Goal: Information Seeking & Learning: Check status

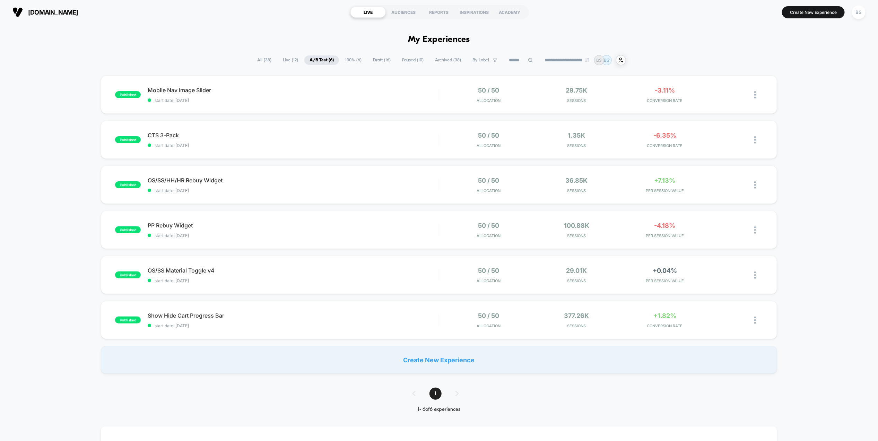
click at [252, 58] on span "All ( 38 )" at bounding box center [264, 59] width 25 height 9
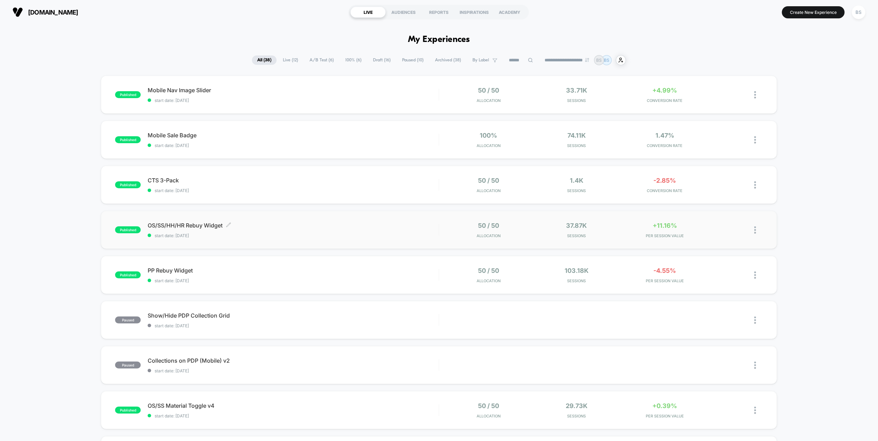
click at [367, 226] on span "OS/SS/HH/HR Rebuy Widget Click to edit experience details" at bounding box center [293, 225] width 291 height 7
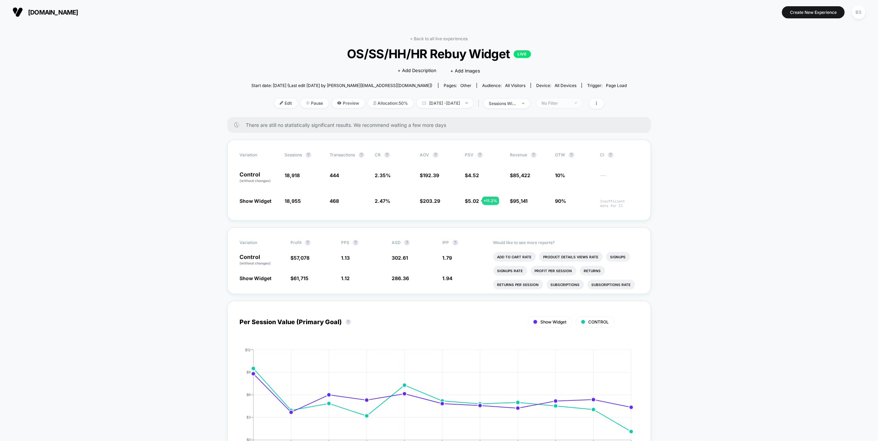
click at [563, 105] on div "No Filter" at bounding box center [556, 103] width 28 height 5
click at [555, 170] on span "New Visitors" at bounding box center [563, 170] width 28 height 6
click at [559, 206] on button "Save" at bounding box center [569, 203] width 63 height 11
click at [582, 101] on span "New Visitors" at bounding box center [559, 102] width 46 height 9
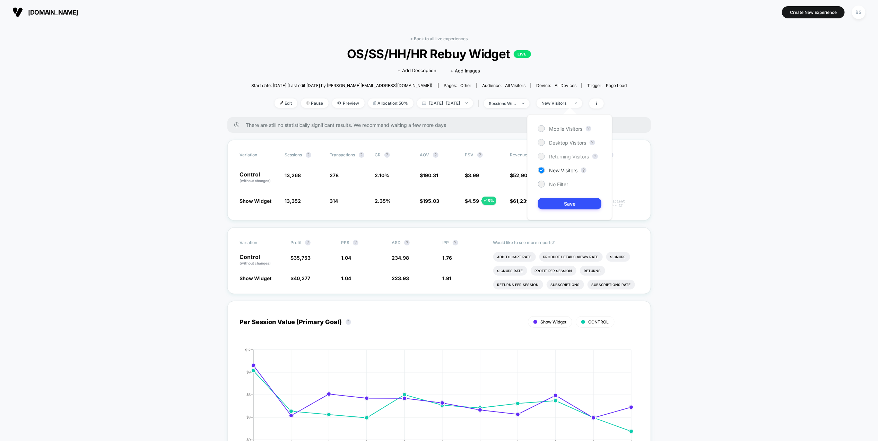
click at [562, 153] on div "Returning Visitors" at bounding box center [563, 156] width 51 height 7
click at [563, 216] on div "Mobile Visitors ? Desktop Visitors ? Returning Visitors ? New Visitors ? No Fil…" at bounding box center [569, 167] width 85 height 106
click at [564, 208] on button "Save" at bounding box center [569, 203] width 63 height 11
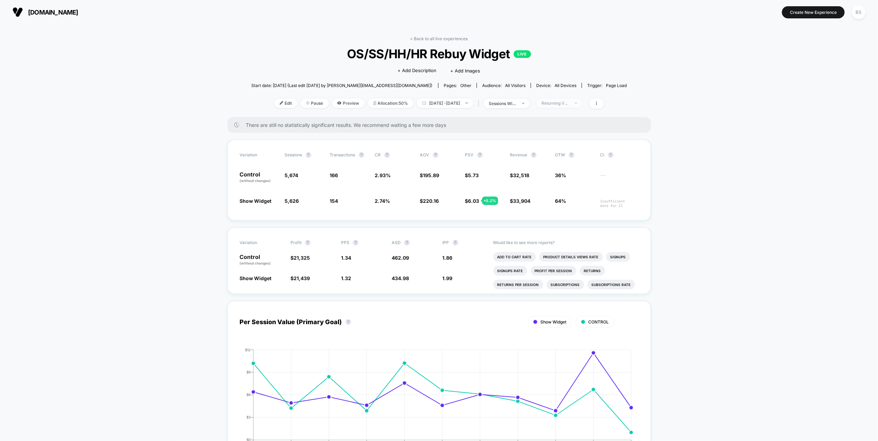
click at [576, 106] on span "Returning Visitors" at bounding box center [559, 102] width 46 height 9
click at [562, 142] on span "Desktop Visitors" at bounding box center [567, 143] width 37 height 6
click at [559, 204] on button "Save" at bounding box center [569, 203] width 63 height 11
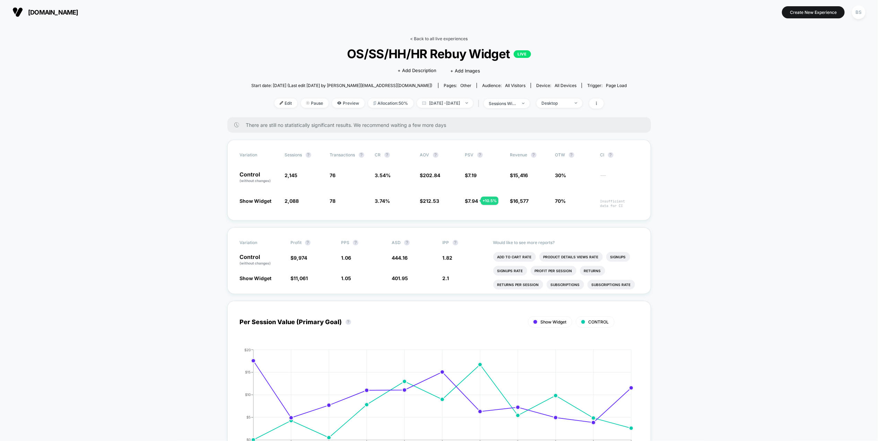
click at [428, 37] on link "< Back to all live experiences" at bounding box center [439, 38] width 58 height 5
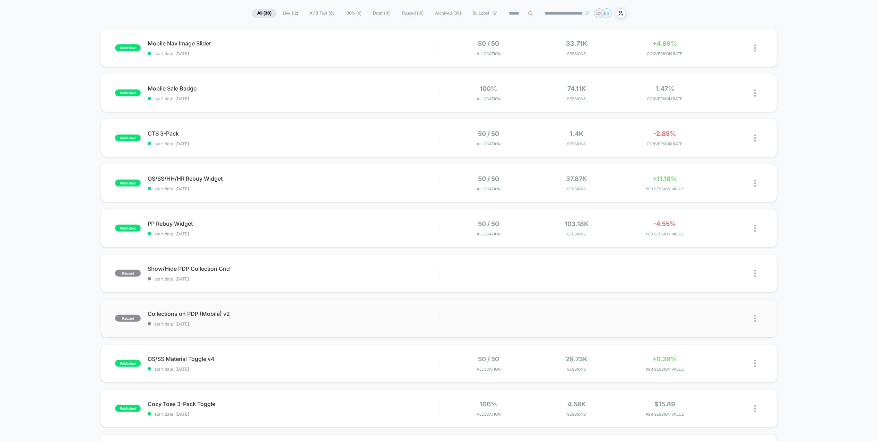
scroll to position [46, 0]
drag, startPoint x: 392, startPoint y: 193, endPoint x: 355, endPoint y: 241, distance: 60.9
click at [355, 241] on div "published Mobile Nav Image Slider start date: [DATE] 50 / 50 Allocation 33.71k …" at bounding box center [439, 314] width 878 height 568
click at [394, 192] on span "start date: [DATE]" at bounding box center [293, 189] width 291 height 5
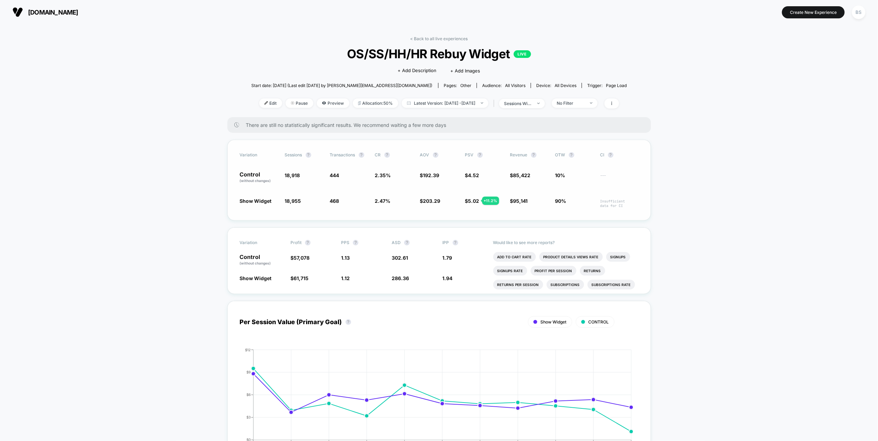
scroll to position [10, 0]
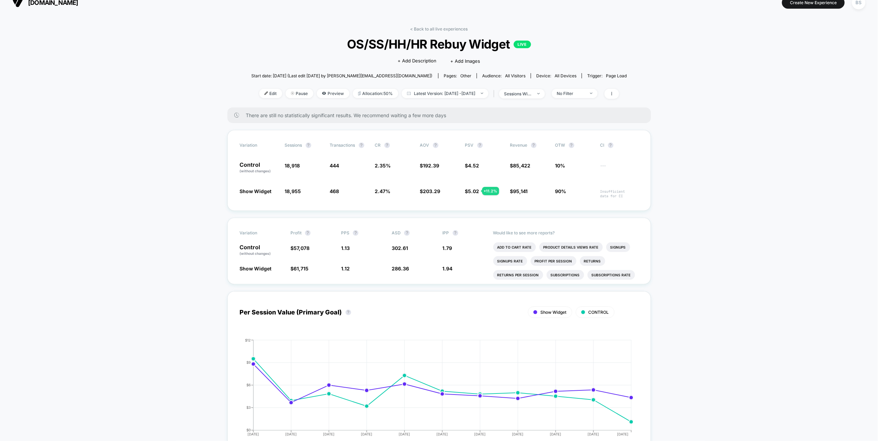
click at [424, 34] on div "< Back to all live experiences OS/SS/HH/HR Rebuy Widget LIVE Click to edit expe…" at bounding box center [439, 66] width 376 height 81
click at [430, 26] on link "< Back to all live experiences" at bounding box center [439, 28] width 58 height 5
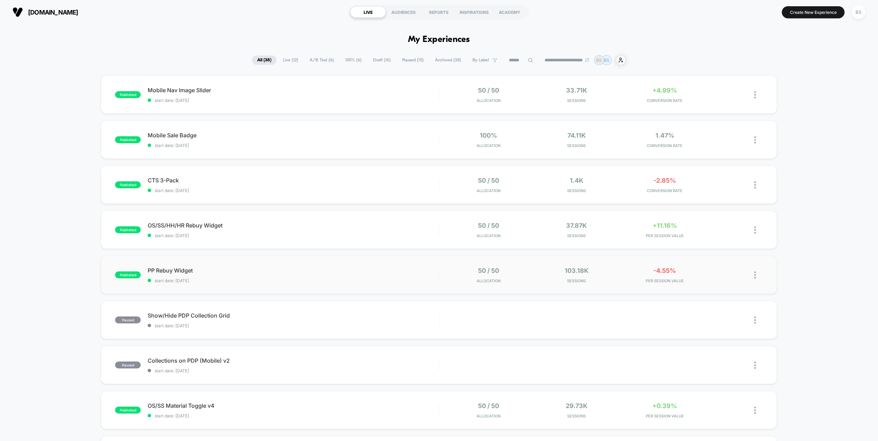
click at [420, 266] on div "published PP Rebuy Widget start date: [DATE] 50 / 50 Allocation 103.18k Session…" at bounding box center [439, 275] width 676 height 38
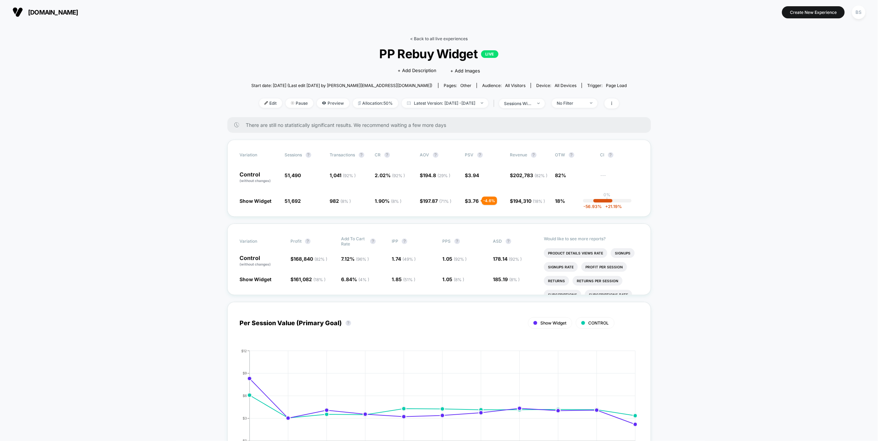
click at [421, 37] on link "< Back to all live experiences" at bounding box center [439, 38] width 58 height 5
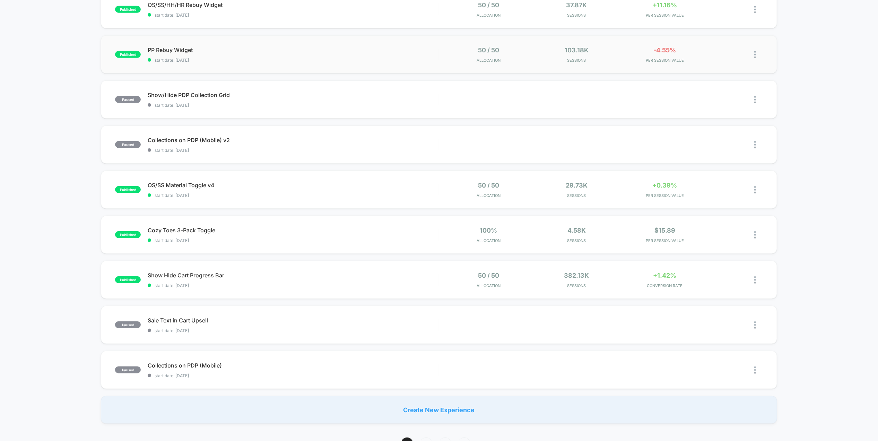
scroll to position [225, 0]
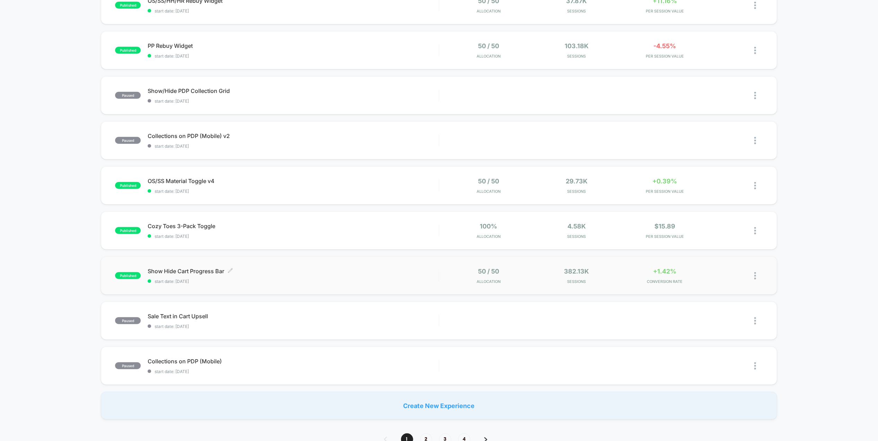
click at [364, 280] on span "start date: [DATE]" at bounding box center [293, 281] width 291 height 5
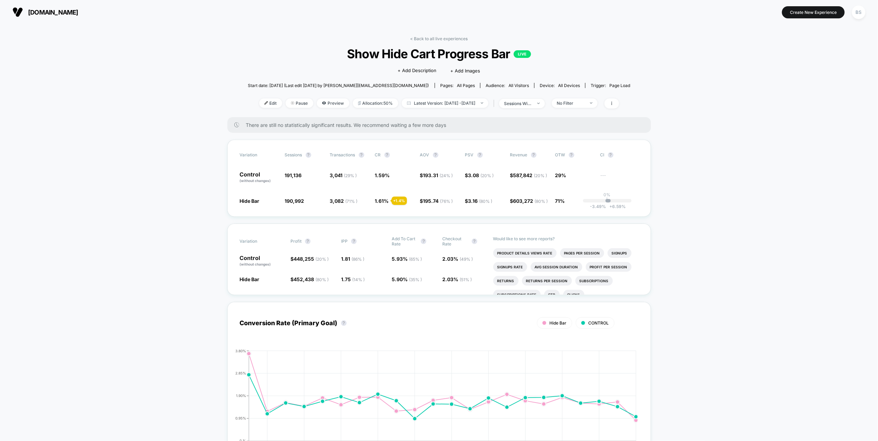
click at [427, 38] on link "< Back to all live experiences" at bounding box center [439, 38] width 58 height 5
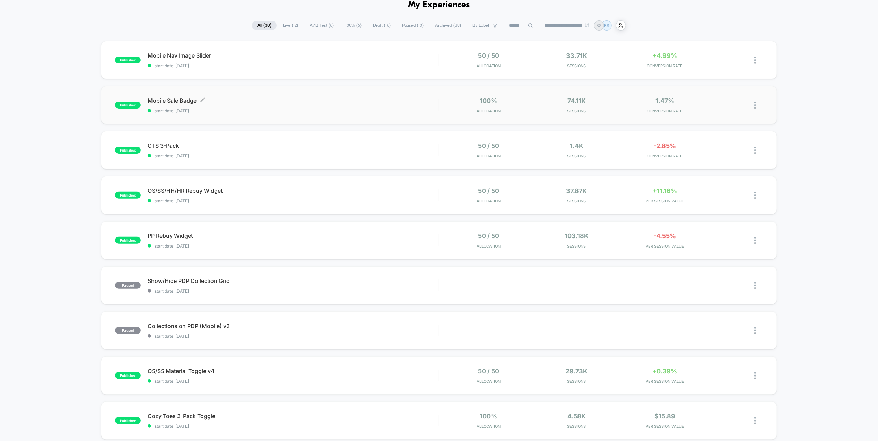
scroll to position [37, 0]
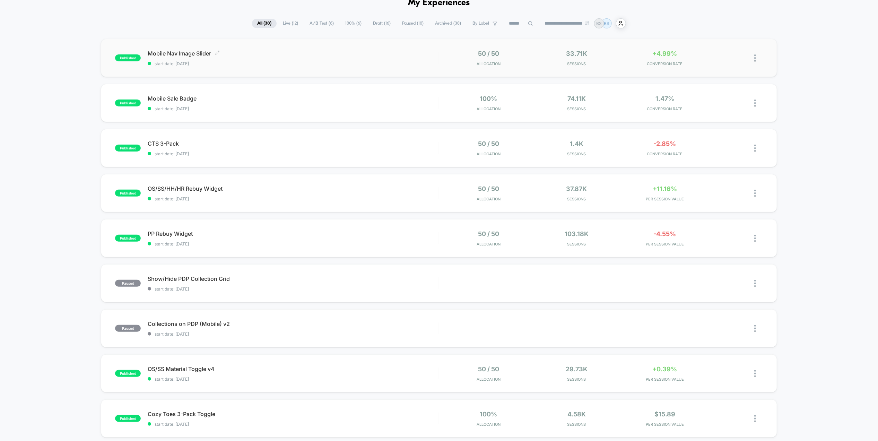
click at [281, 58] on div "Mobile Nav Image Slider Click to edit experience details Click to edit experien…" at bounding box center [293, 58] width 291 height 16
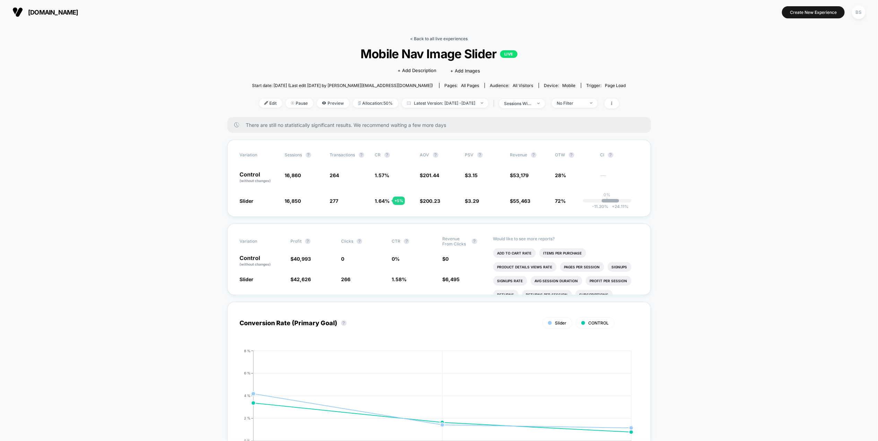
click at [424, 37] on link "< Back to all live experiences" at bounding box center [439, 38] width 58 height 5
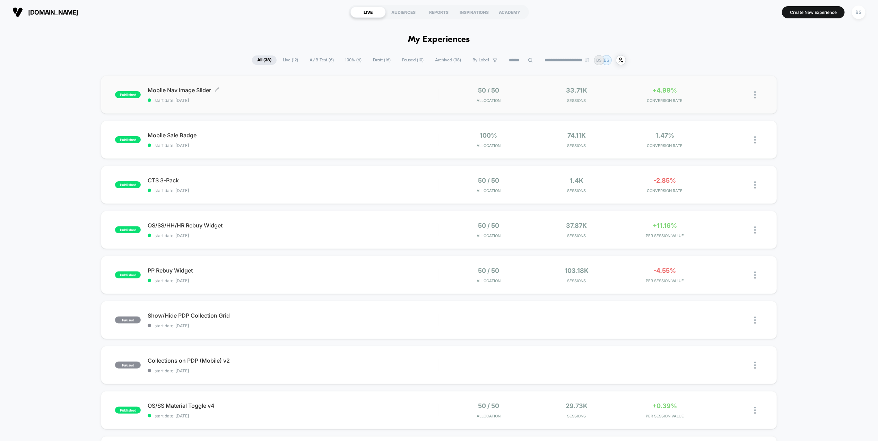
click at [285, 97] on div "Mobile Nav Image Slider Click to edit experience details Click to edit experien…" at bounding box center [293, 95] width 291 height 16
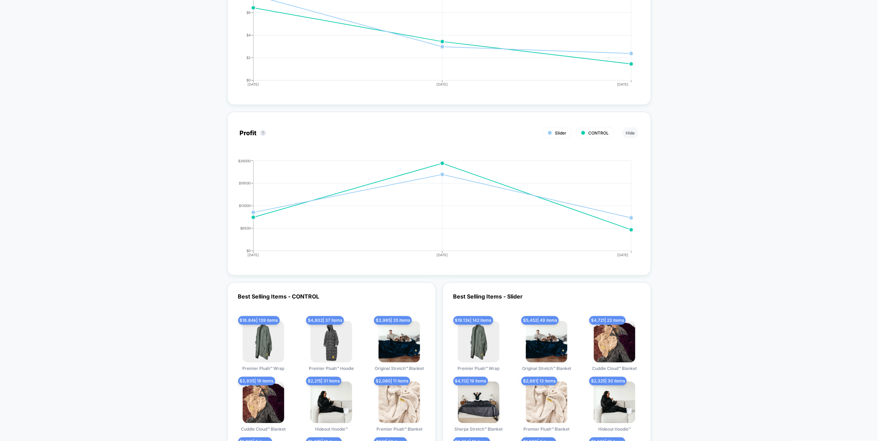
scroll to position [884, 0]
